Goal: Task Accomplishment & Management: Manage account settings

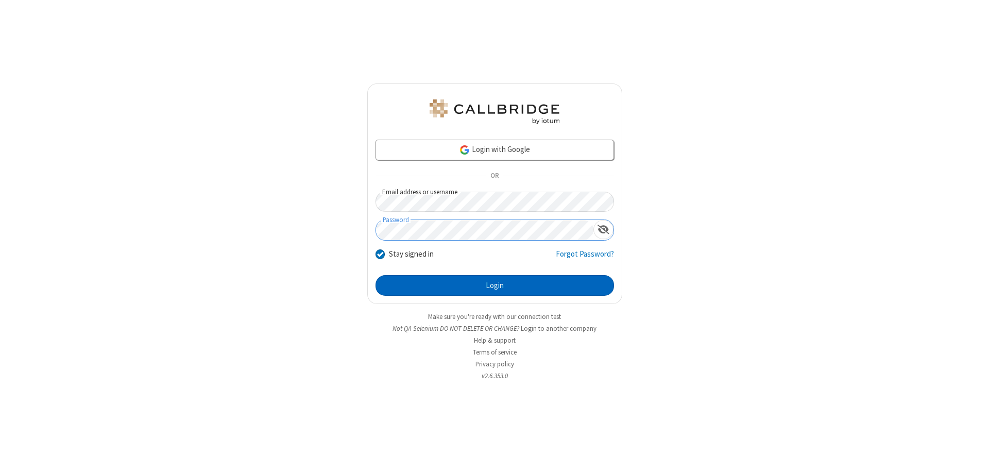
click at [494, 285] on button "Login" at bounding box center [494, 285] width 238 height 21
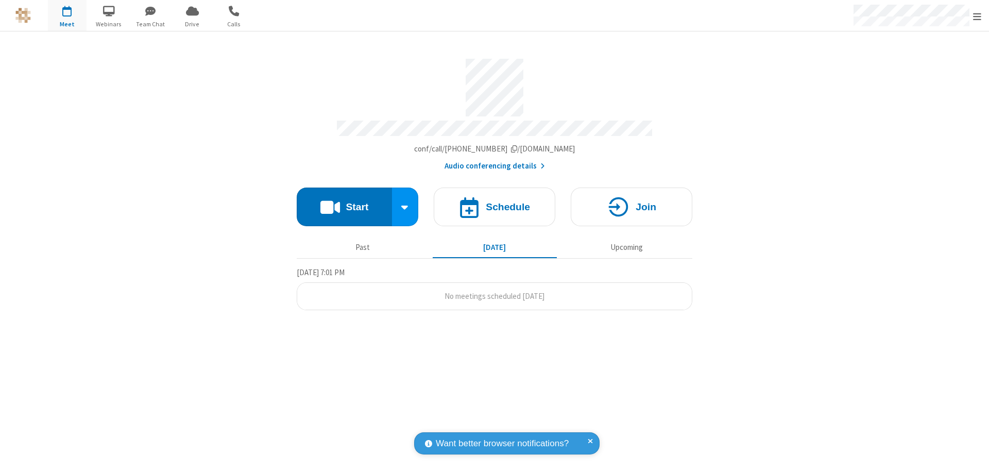
click at [977, 16] on span "Open menu" at bounding box center [977, 16] width 8 height 10
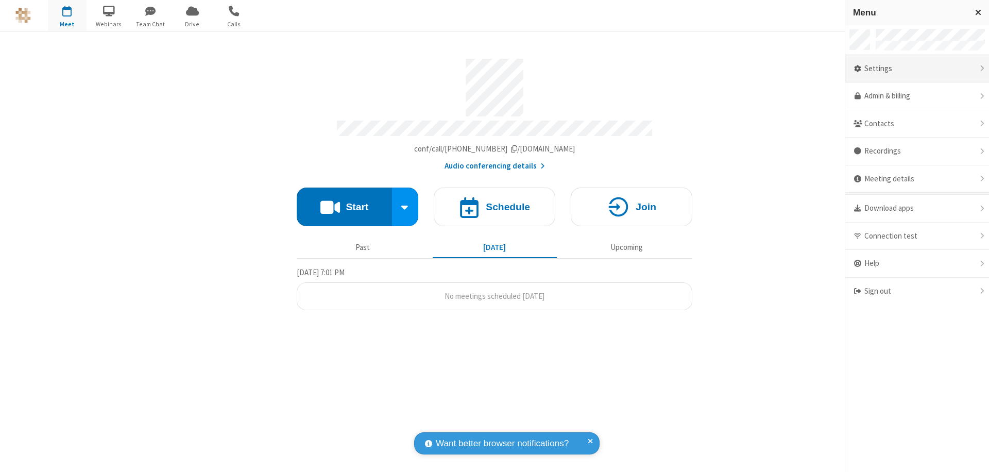
click at [921, 68] on div "Settings" at bounding box center [917, 69] width 144 height 28
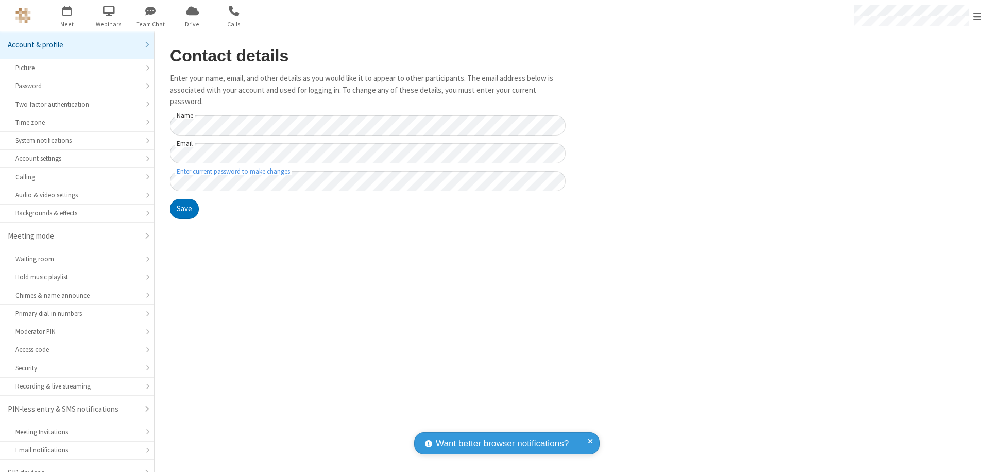
scroll to position [14, 0]
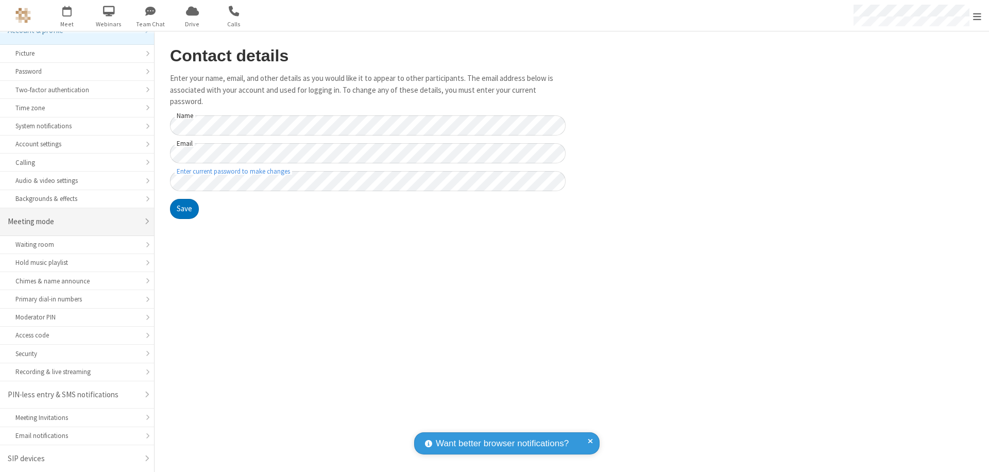
click at [73, 221] on div "Meeting mode" at bounding box center [73, 222] width 131 height 12
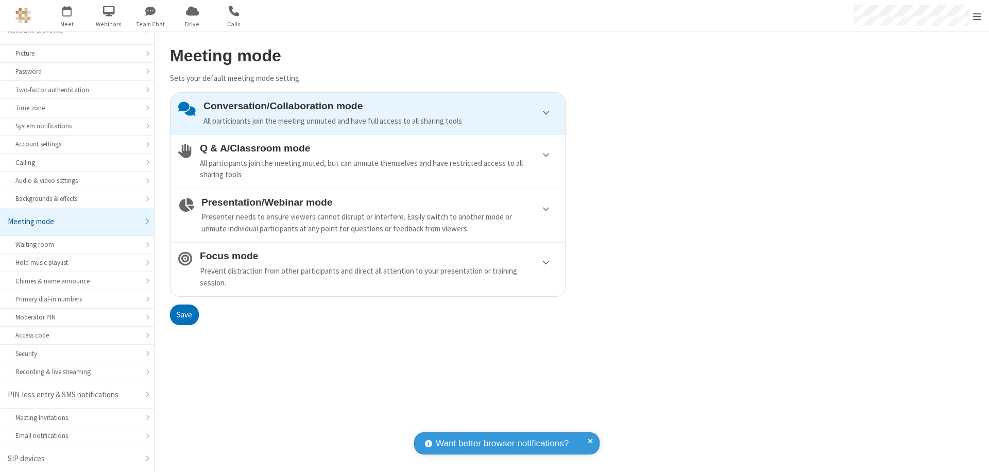
click at [368, 161] on div "All participants join the meeting muted, but can unmute themselves and have res…" at bounding box center [378, 169] width 357 height 23
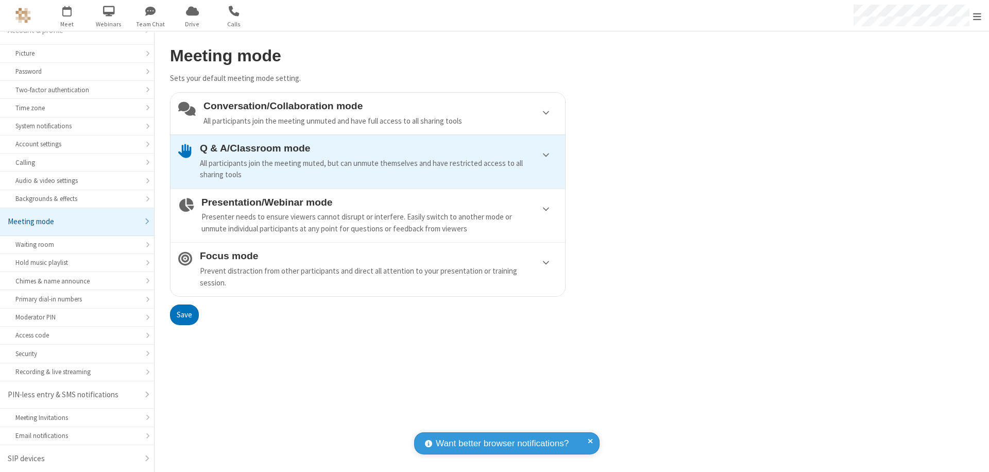
click at [184, 314] on button "Save" at bounding box center [184, 314] width 29 height 21
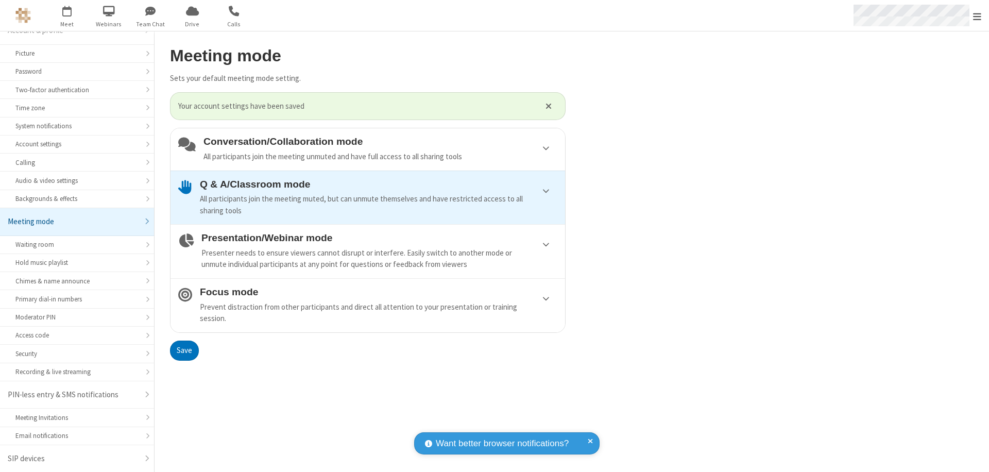
click at [977, 15] on span "Open menu" at bounding box center [977, 16] width 8 height 10
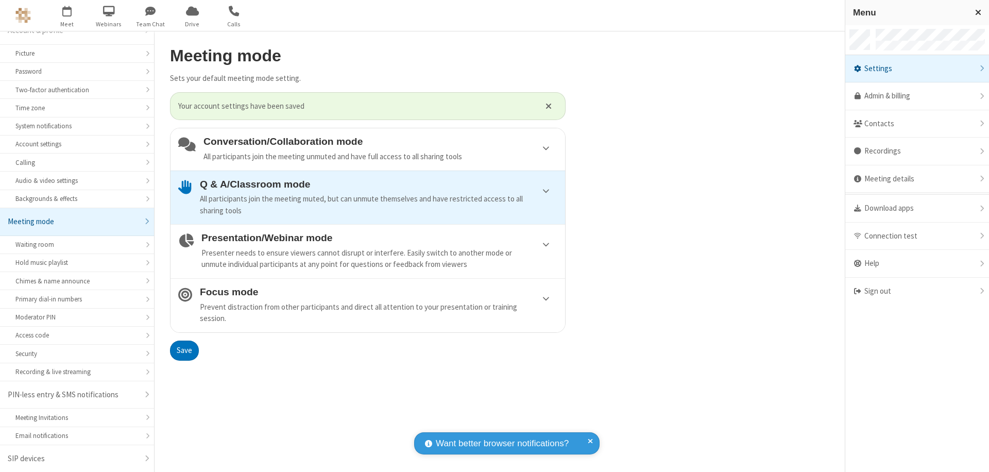
click at [917, 291] on div "Sign out" at bounding box center [917, 291] width 144 height 27
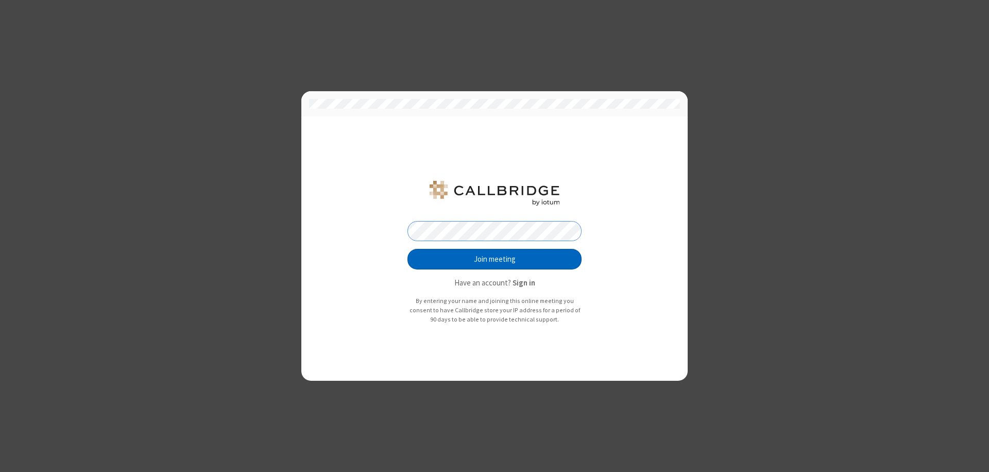
click at [494, 259] on button "Join meeting" at bounding box center [494, 259] width 174 height 21
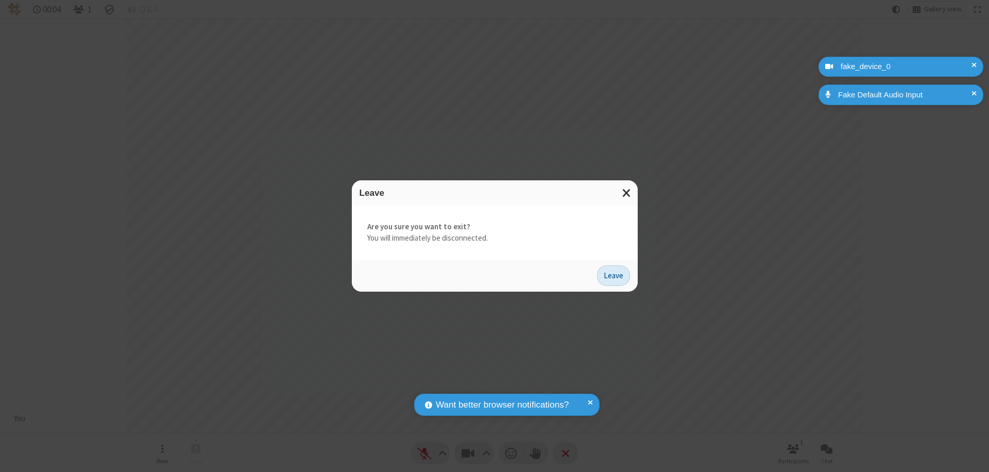
click at [613, 275] on button "Leave" at bounding box center [613, 275] width 33 height 21
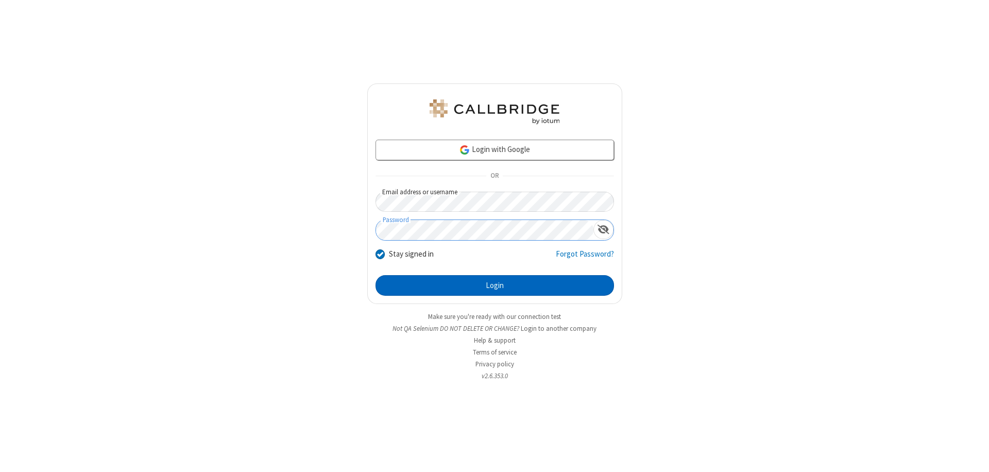
click at [494, 285] on button "Login" at bounding box center [494, 285] width 238 height 21
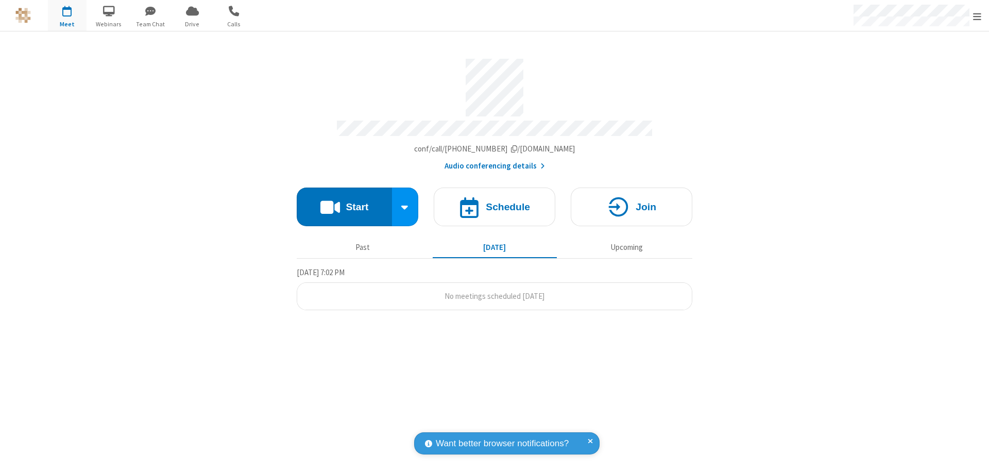
click at [977, 16] on span "Open menu" at bounding box center [977, 16] width 8 height 10
click at [917, 68] on div "Settings" at bounding box center [917, 69] width 144 height 28
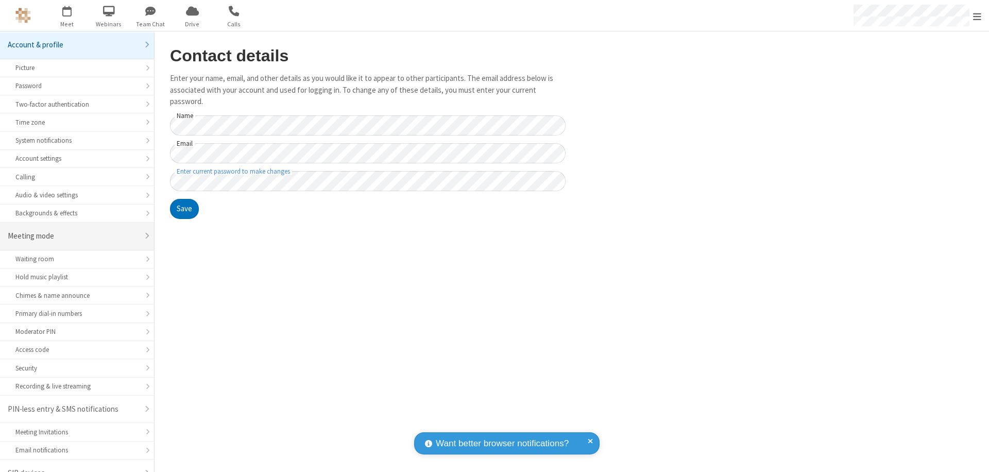
click at [73, 230] on div "Meeting mode" at bounding box center [73, 236] width 131 height 12
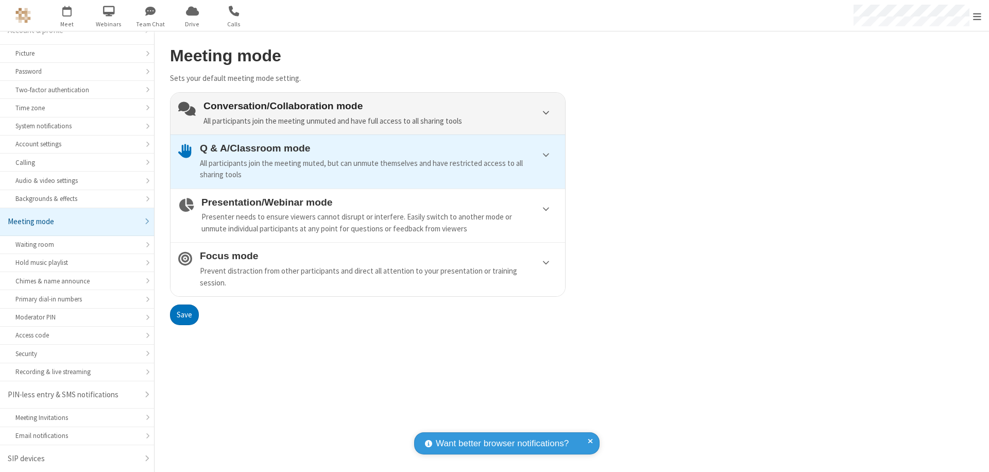
click at [368, 113] on div "Conversation/Collaboration mode All participants join the meeting unmuted and h…" at bounding box center [380, 113] width 354 height 26
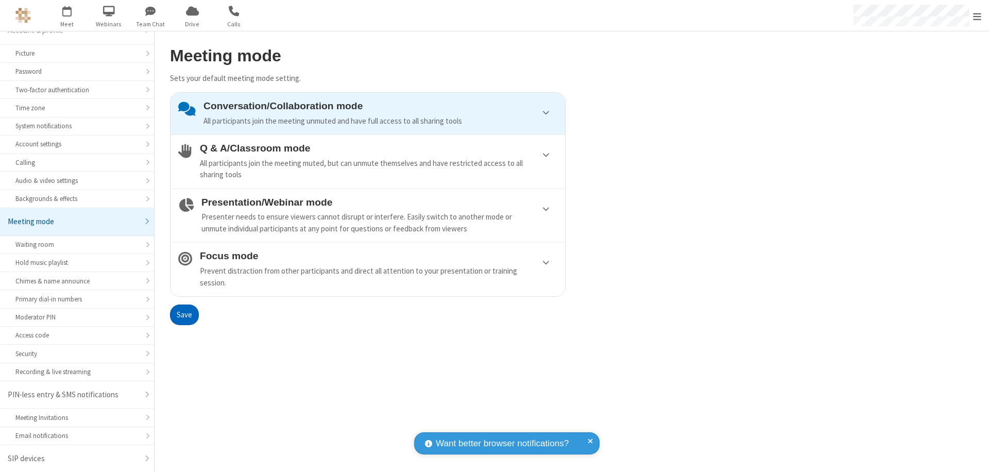
click at [184, 314] on button "Save" at bounding box center [184, 314] width 29 height 21
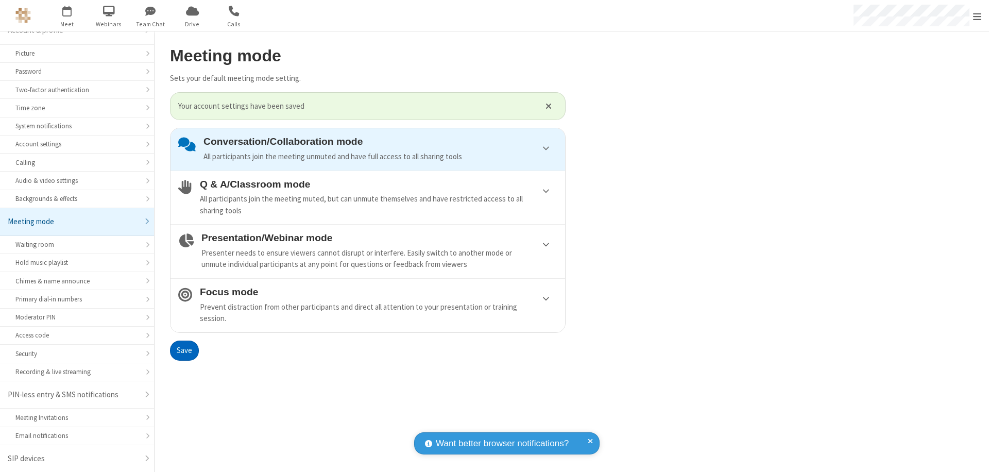
click at [977, 15] on span "Open menu" at bounding box center [977, 16] width 8 height 10
